Goal: Check status

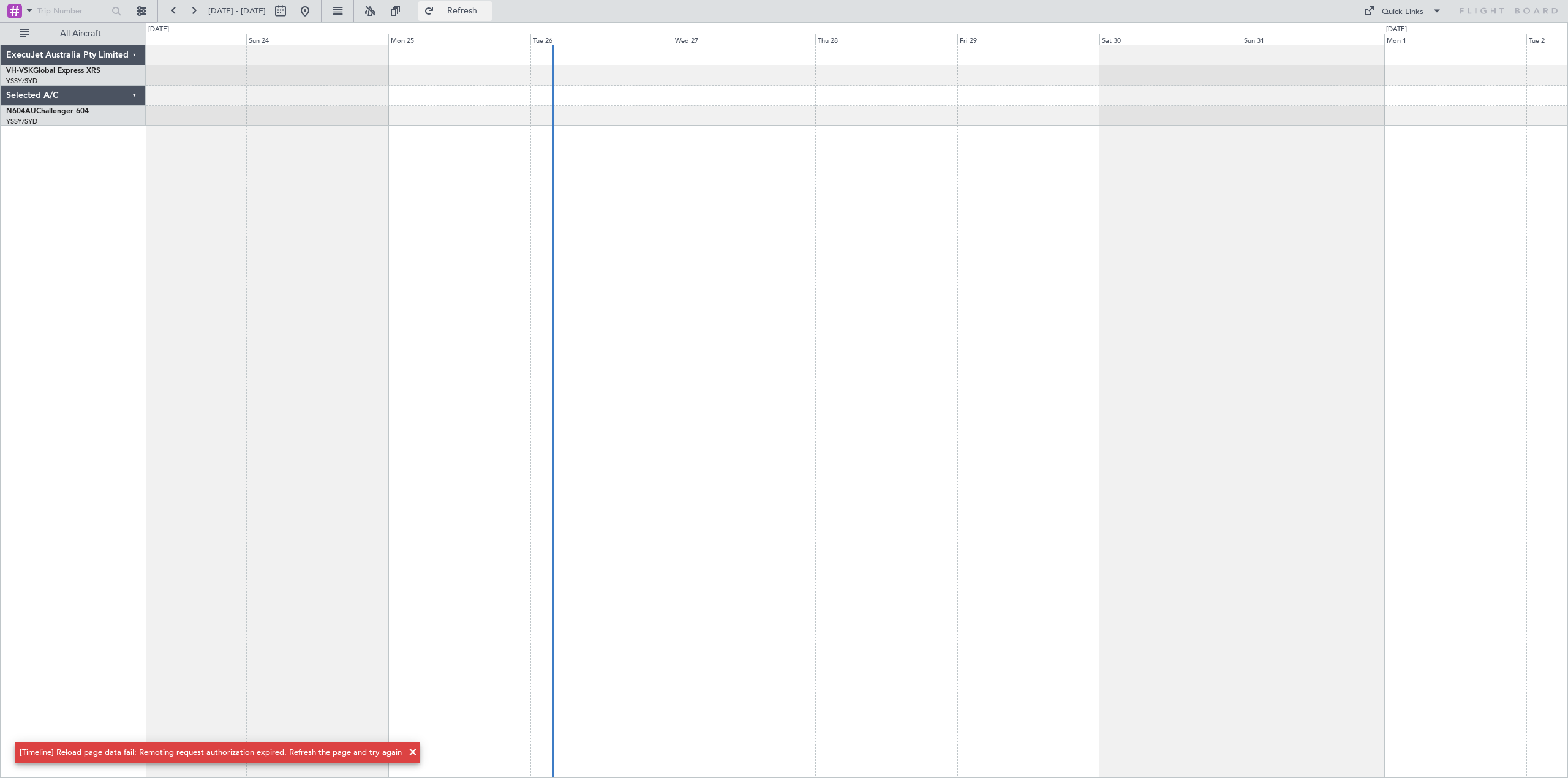
click at [461, 14] on button "Refresh" at bounding box center [454, 11] width 74 height 20
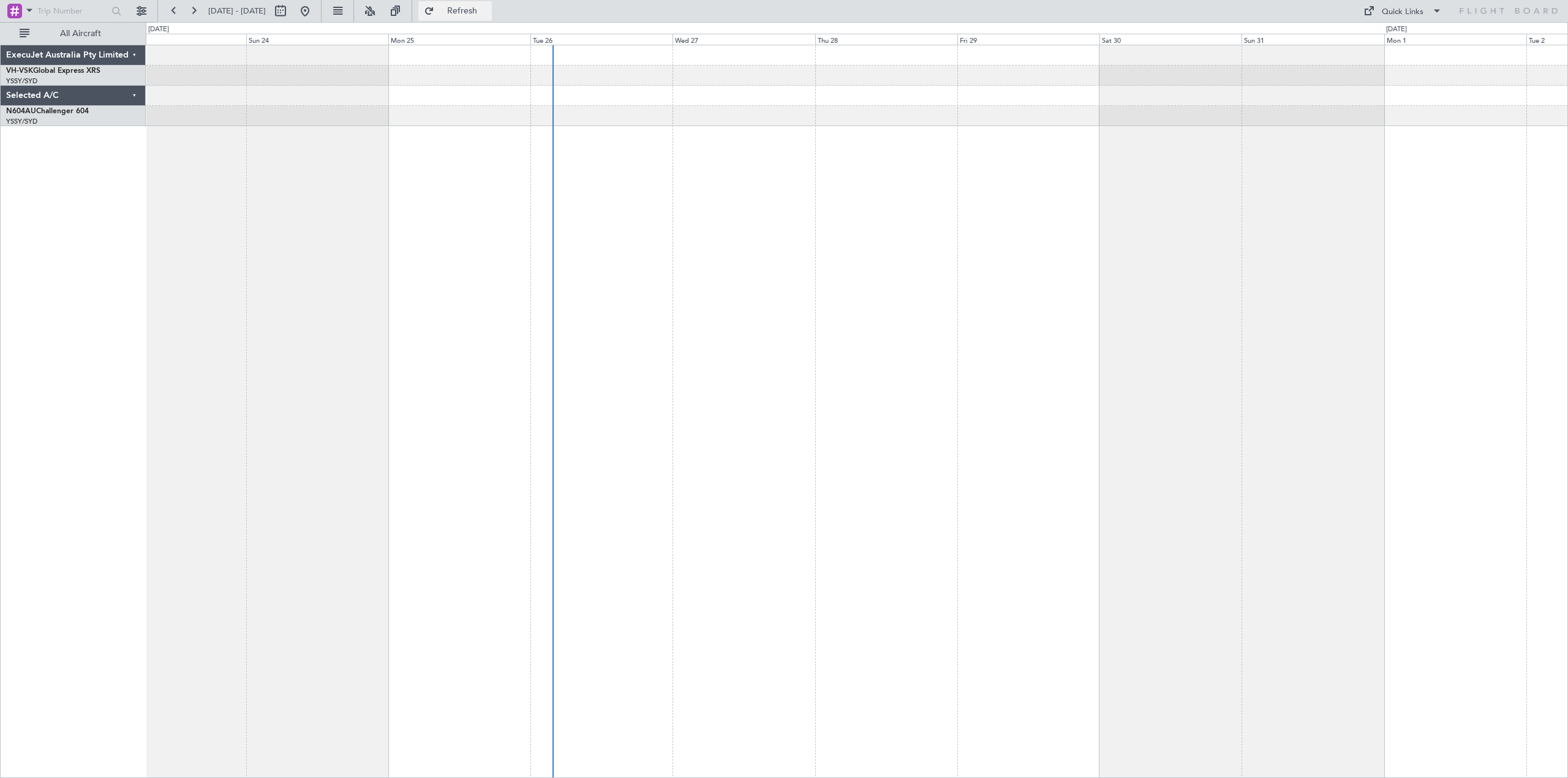
click at [478, 12] on span "Refresh" at bounding box center [462, 10] width 52 height 8
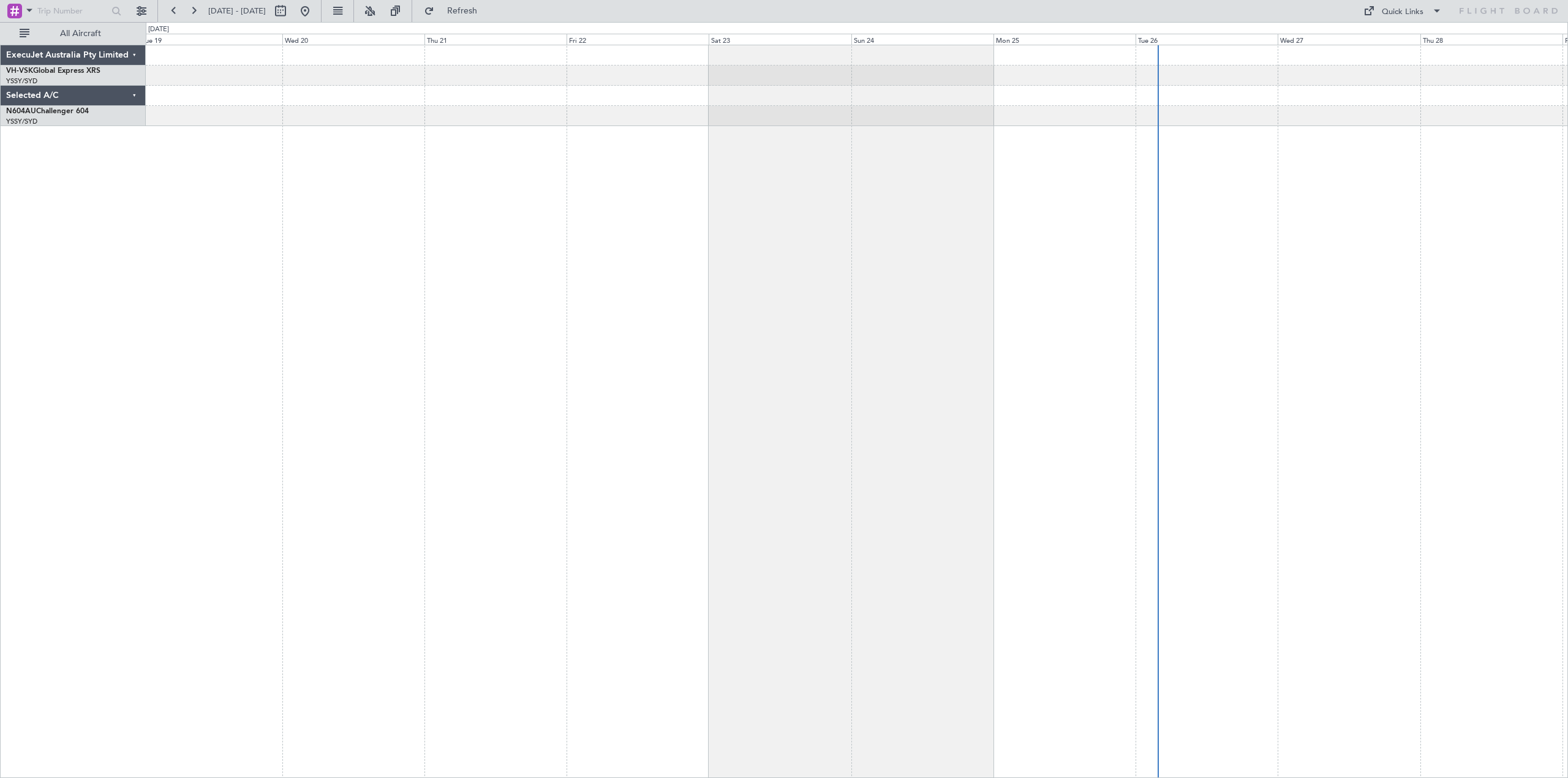
click at [1071, 243] on div at bounding box center [856, 412] width 1423 height 734
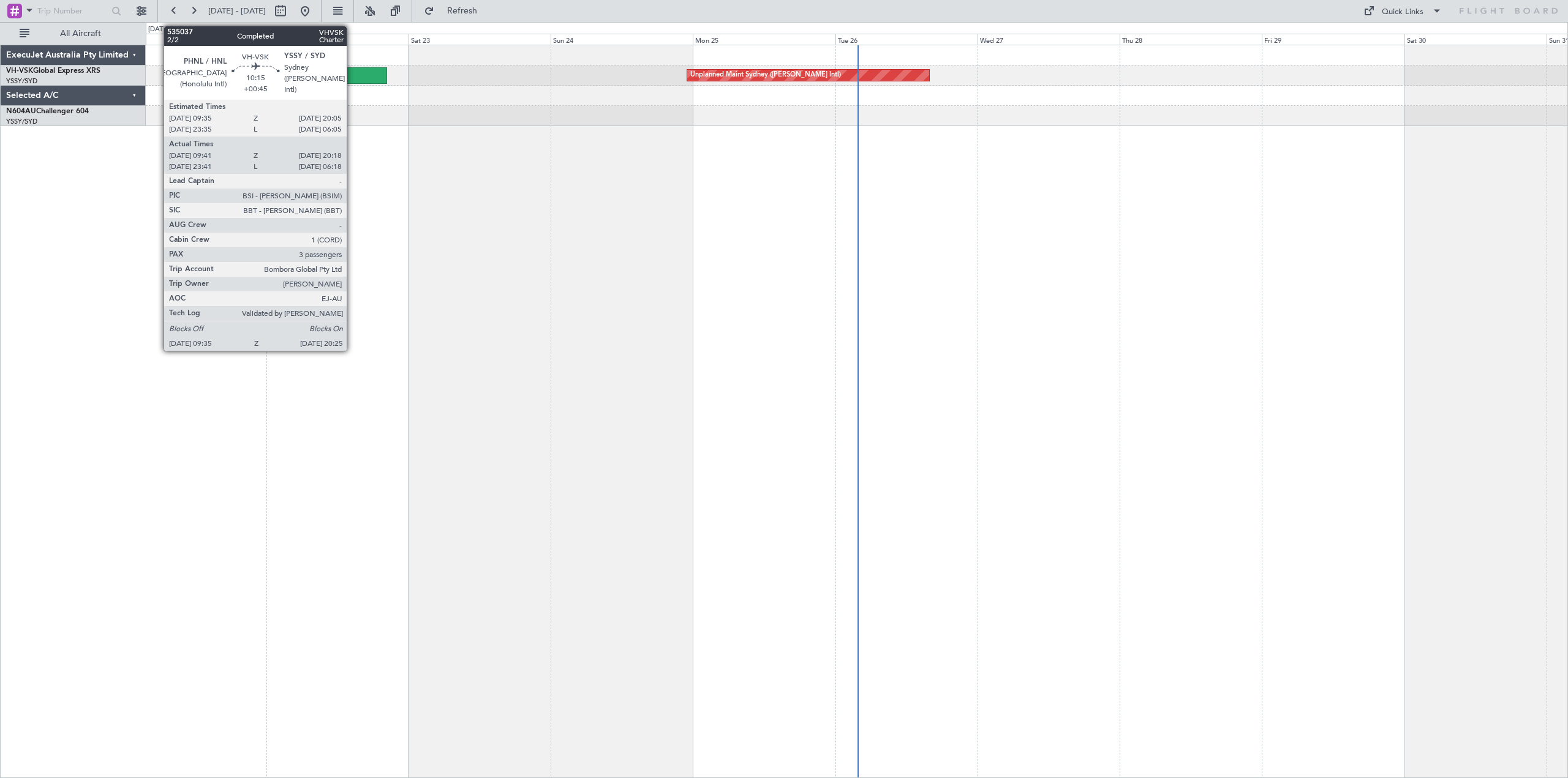
click at [353, 76] on div at bounding box center [354, 75] width 65 height 16
